Goal: Information Seeking & Learning: Learn about a topic

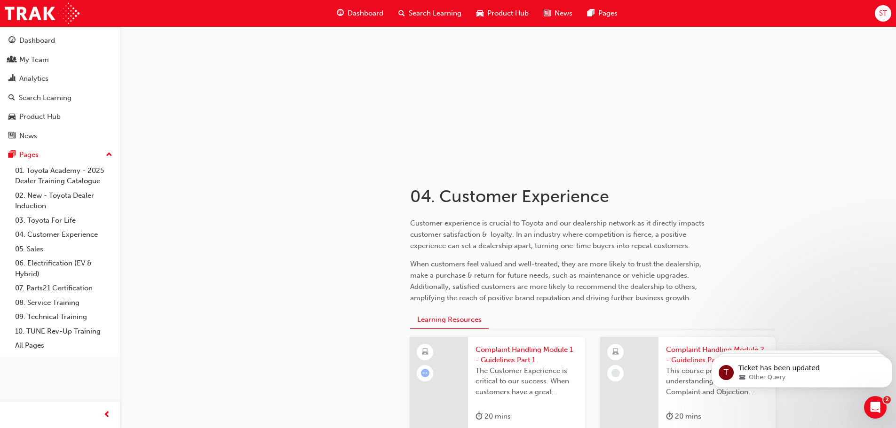
click at [509, 350] on span "Complaint Handling Module 1 - Guidelines Part 1" at bounding box center [527, 355] width 102 height 21
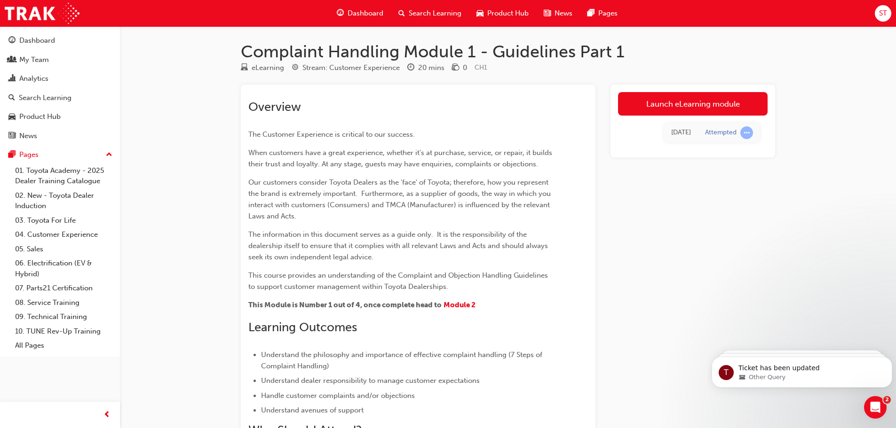
click at [703, 101] on link "Launch eLearning module" at bounding box center [693, 104] width 150 height 24
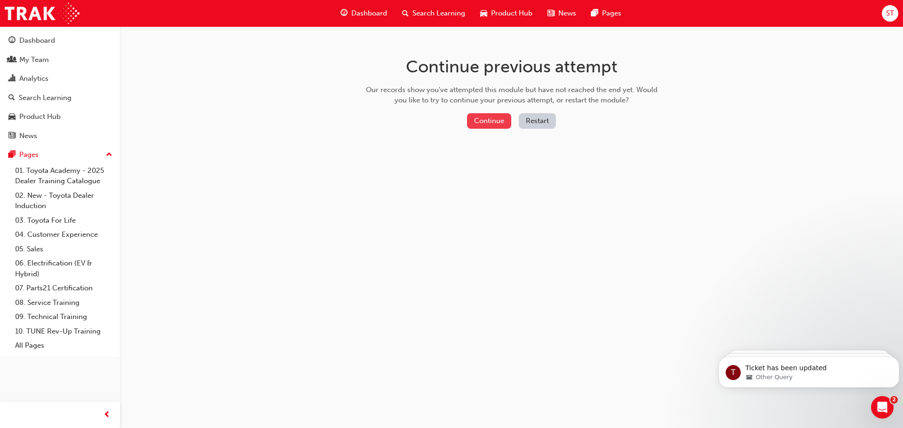
click at [492, 118] on button "Continue" at bounding box center [489, 121] width 44 height 16
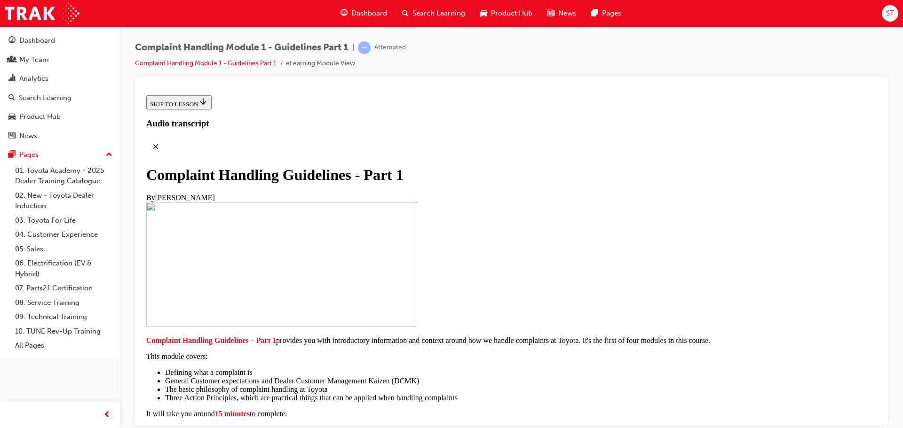
scroll to position [188, 0]
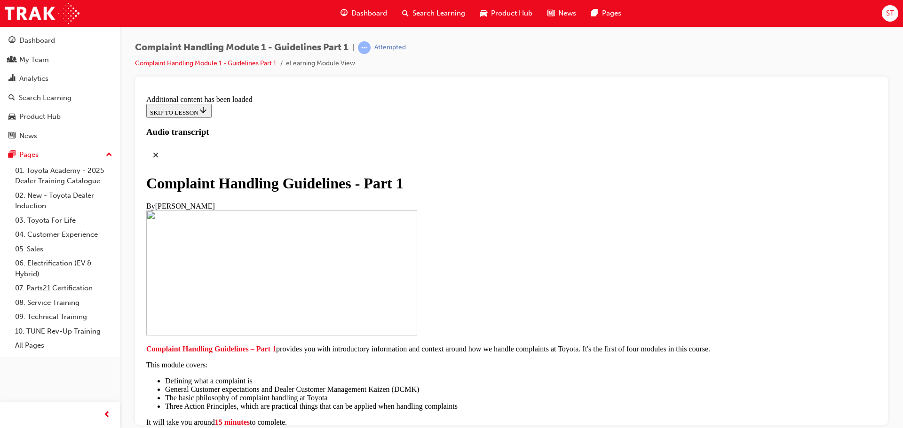
scroll to position [628, 0]
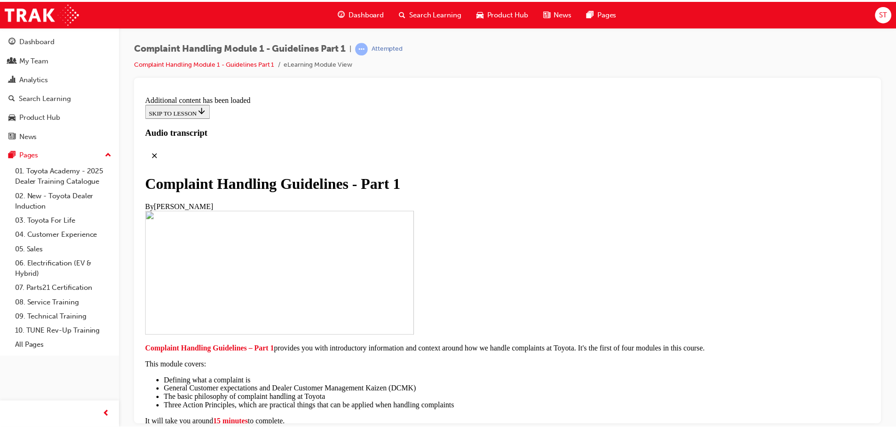
scroll to position [0, 0]
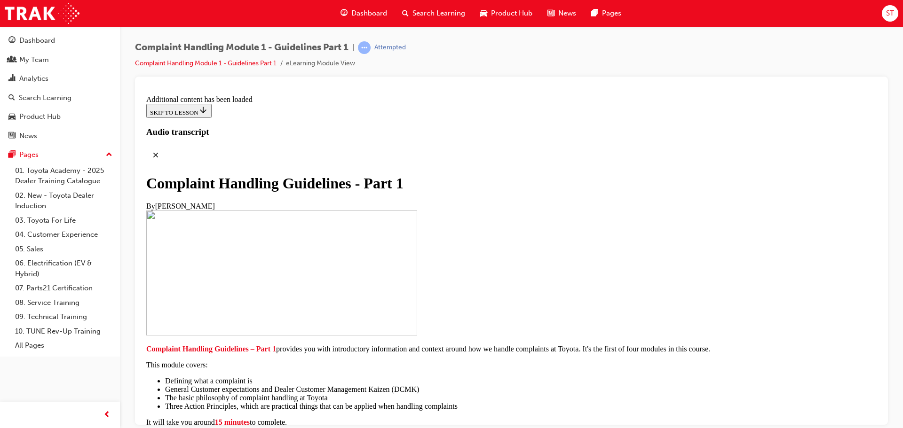
click at [213, 59] on li "Complaint Handling Module 1 - Guidelines Part 1" at bounding box center [210, 63] width 151 height 11
click at [212, 62] on link "Complaint Handling Module 1 - Guidelines Part 1" at bounding box center [206, 63] width 142 height 8
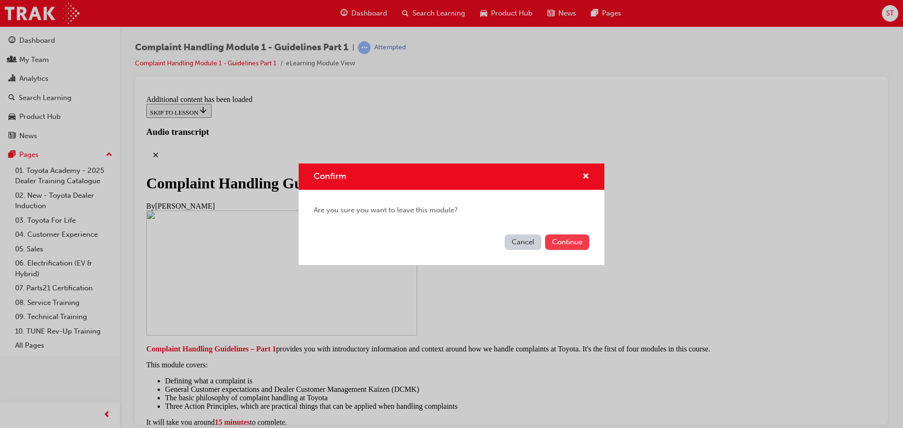
click at [583, 246] on button "Continue" at bounding box center [567, 243] width 44 height 16
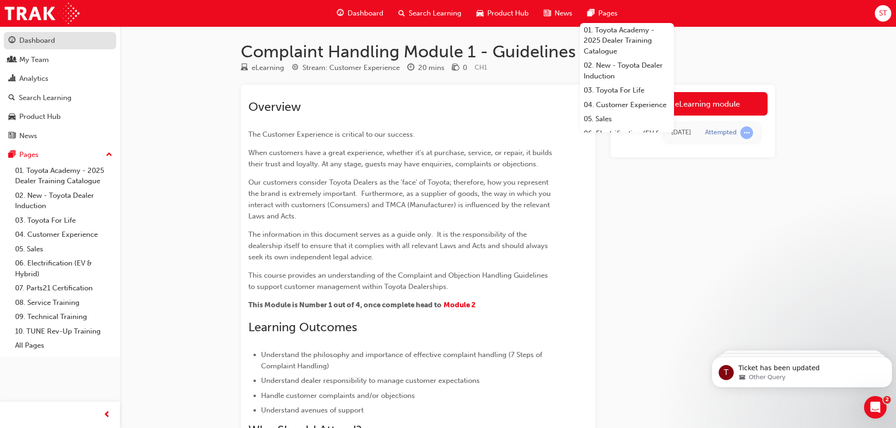
click at [33, 42] on div "Dashboard" at bounding box center [37, 40] width 36 height 11
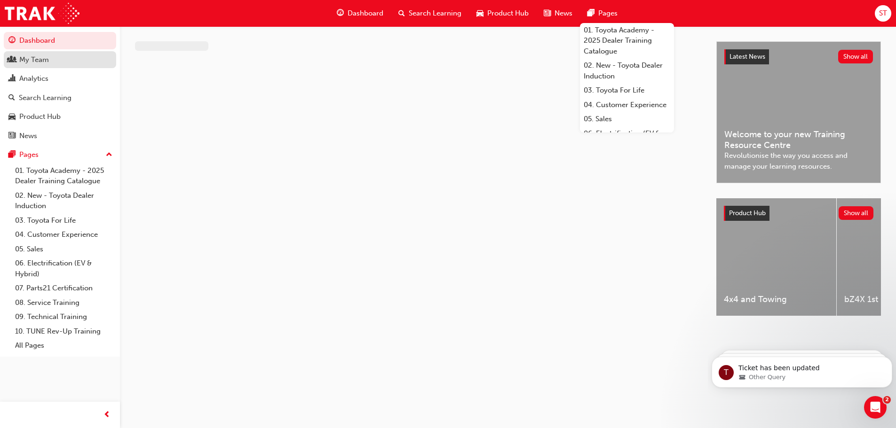
click at [28, 62] on div "My Team" at bounding box center [34, 60] width 30 height 11
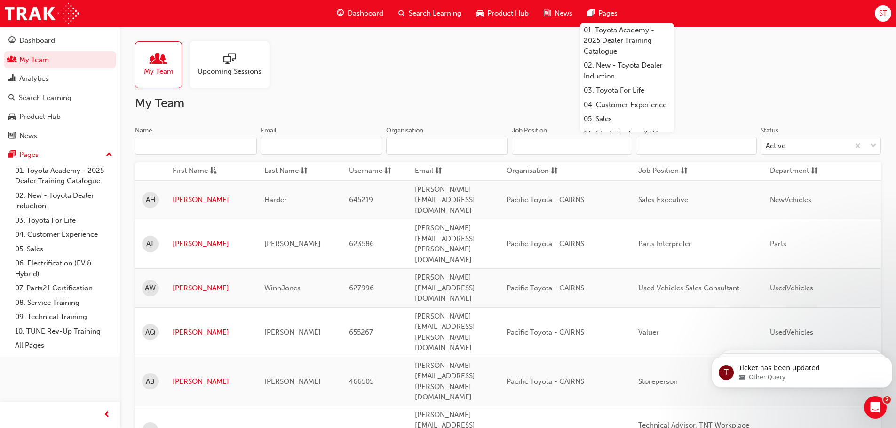
click at [790, 49] on div "My Team Upcoming Sessions" at bounding box center [508, 64] width 746 height 47
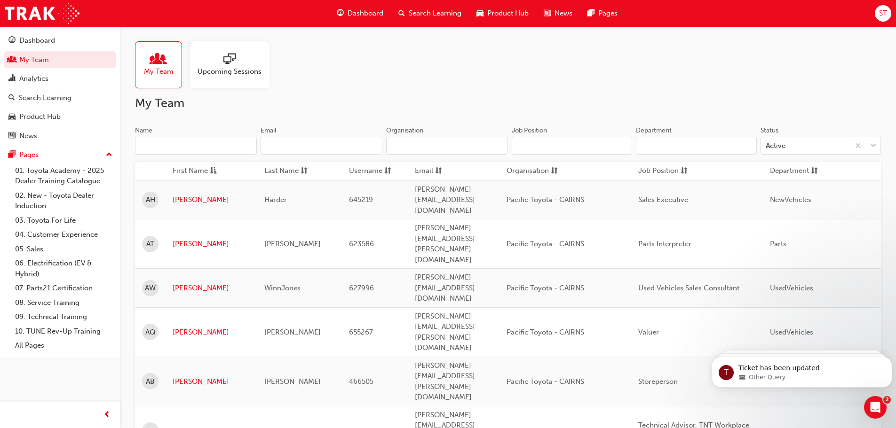
click at [444, 65] on div "My Team Upcoming Sessions" at bounding box center [508, 64] width 746 height 47
